Goal: Transaction & Acquisition: Subscribe to service/newsletter

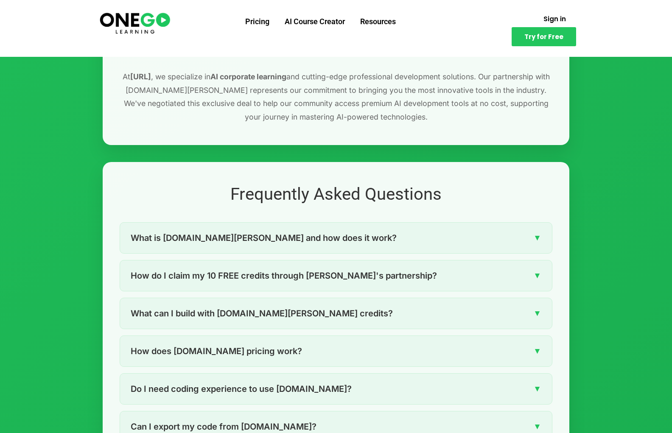
scroll to position [1102, 0]
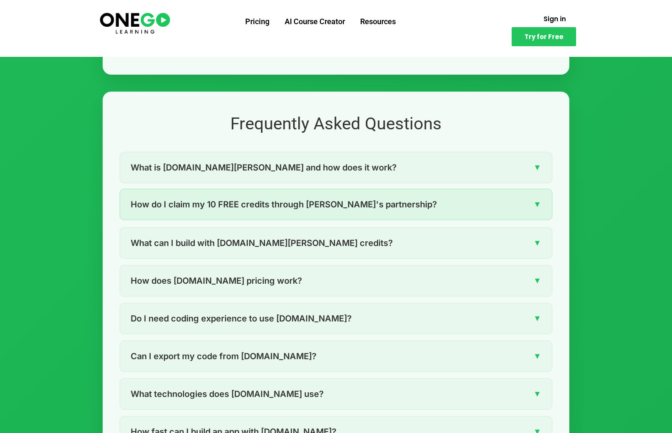
click at [526, 199] on div "How do I claim my 10 FREE credits through ONEGO's partnership? ▼" at bounding box center [336, 204] width 432 height 31
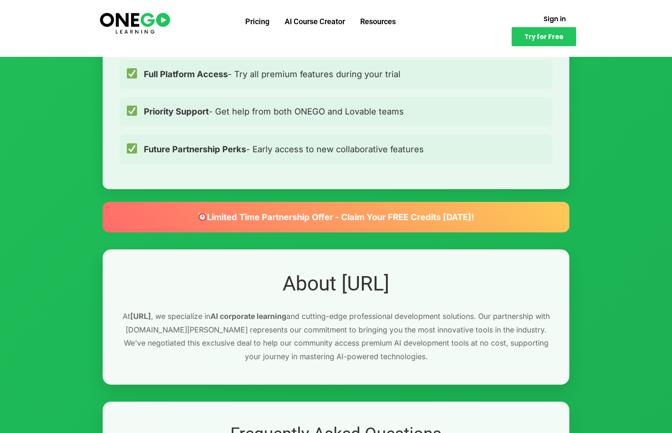
scroll to position [0, 0]
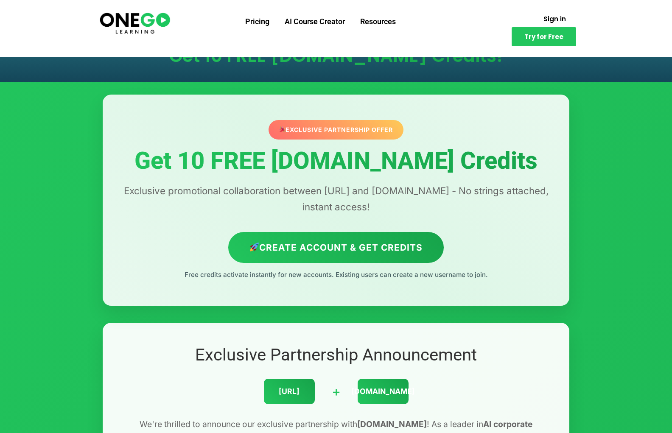
click at [143, 17] on img at bounding box center [134, 23] width 73 height 24
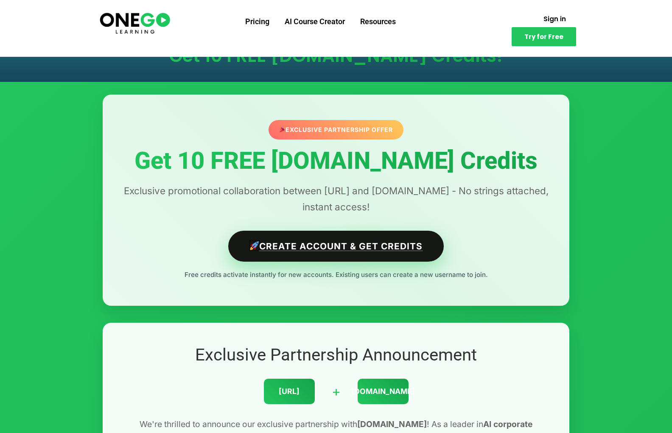
click at [323, 241] on link "Create Account & Get Credits" at bounding box center [336, 246] width 216 height 31
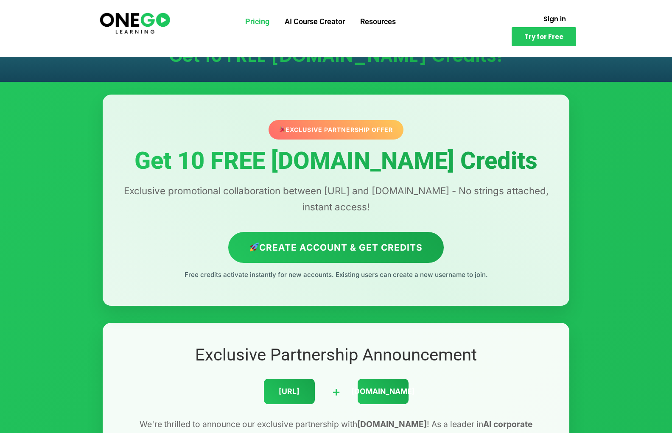
click at [255, 22] on link "Pricing" at bounding box center [257, 22] width 39 height 22
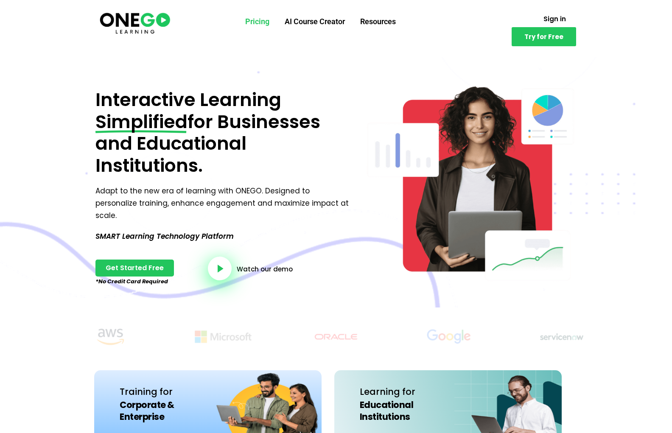
click at [254, 19] on link "Pricing" at bounding box center [257, 22] width 39 height 22
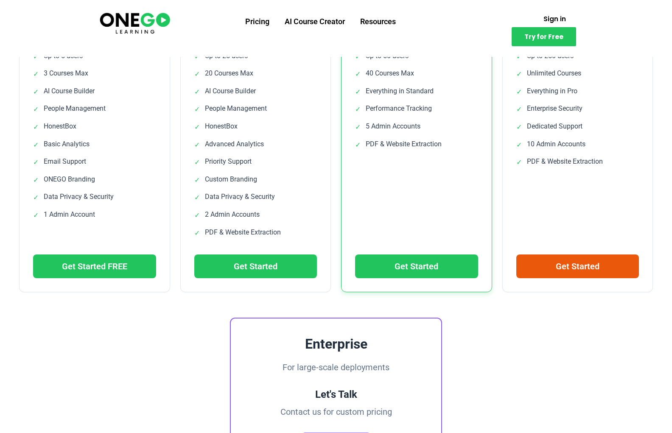
scroll to position [378, 0]
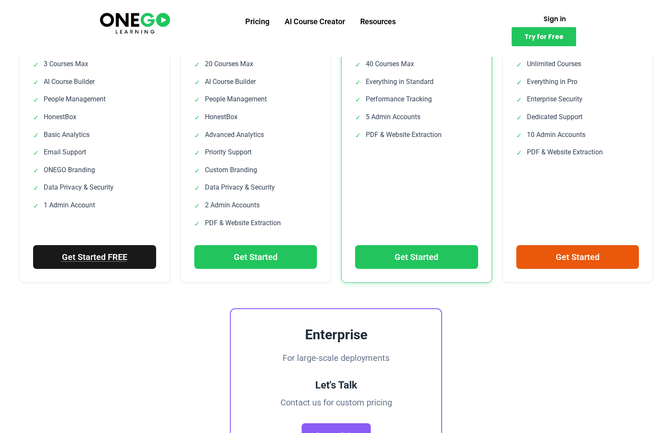
click at [112, 252] on link "Get Started FREE" at bounding box center [94, 257] width 123 height 24
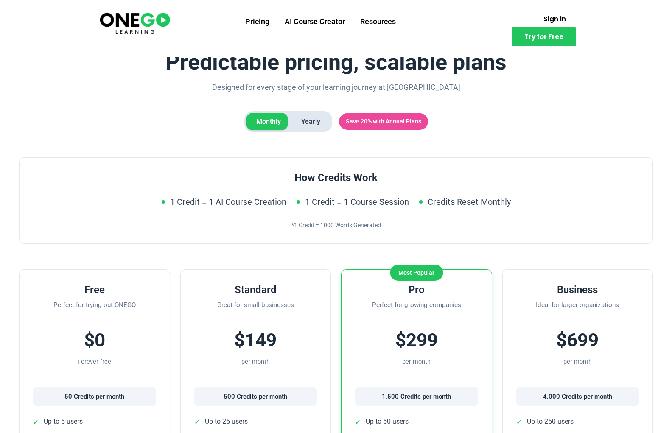
scroll to position [0, 0]
